Goal: Task Accomplishment & Management: Complete application form

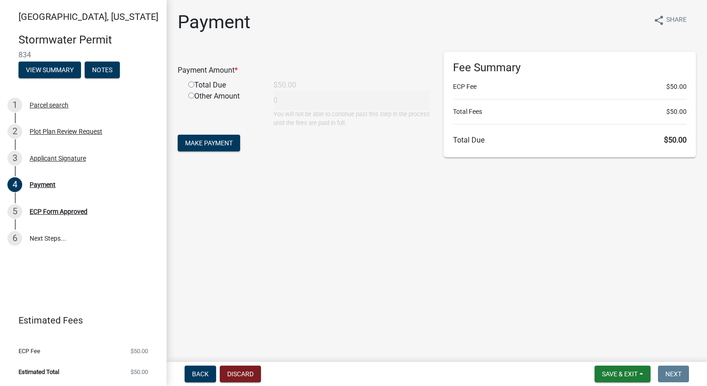
click at [192, 84] on input "radio" at bounding box center [191, 84] width 6 height 6
radio input "true"
type input "50"
click at [211, 142] on span "Make Payment" at bounding box center [209, 142] width 48 height 7
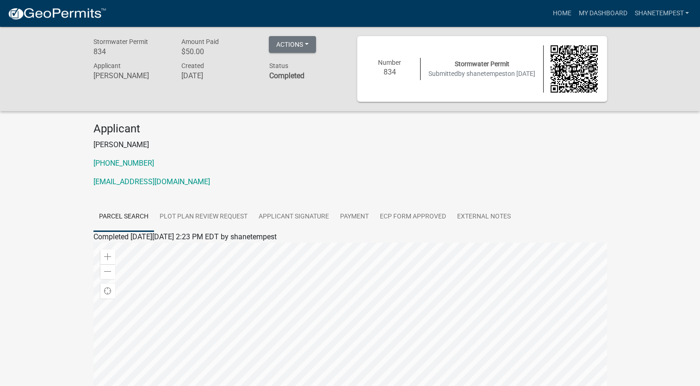
scroll to position [179, 0]
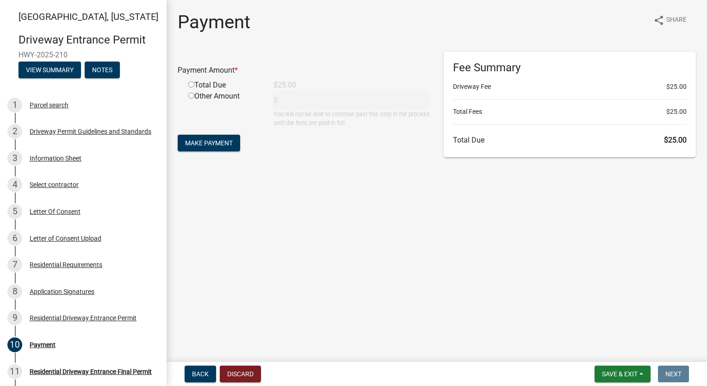
click at [190, 83] on input "radio" at bounding box center [191, 84] width 6 height 6
radio input "true"
type input "25"
click at [201, 141] on span "Make Payment" at bounding box center [209, 142] width 48 height 7
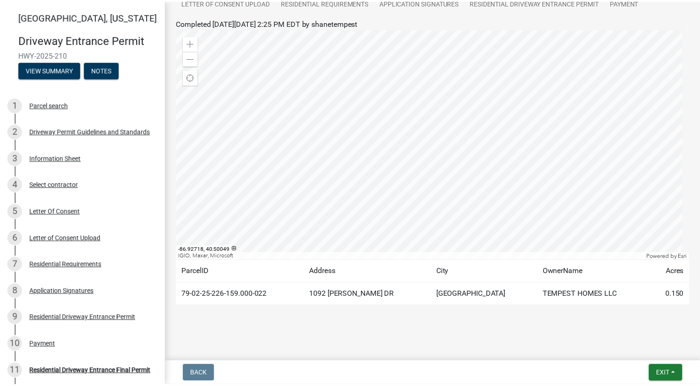
scroll to position [113, 0]
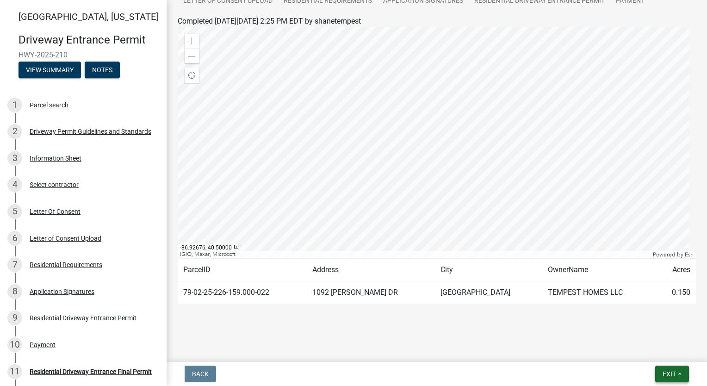
click at [672, 374] on span "Exit" at bounding box center [669, 373] width 13 height 7
click at [650, 347] on button "Save & Exit" at bounding box center [653, 350] width 74 height 22
